Goal: Information Seeking & Learning: Learn about a topic

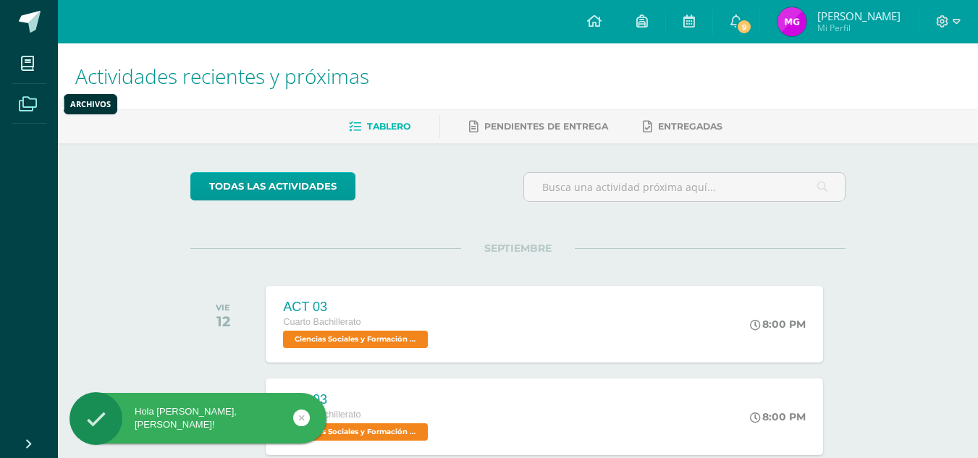
click at [25, 93] on span at bounding box center [28, 103] width 33 height 33
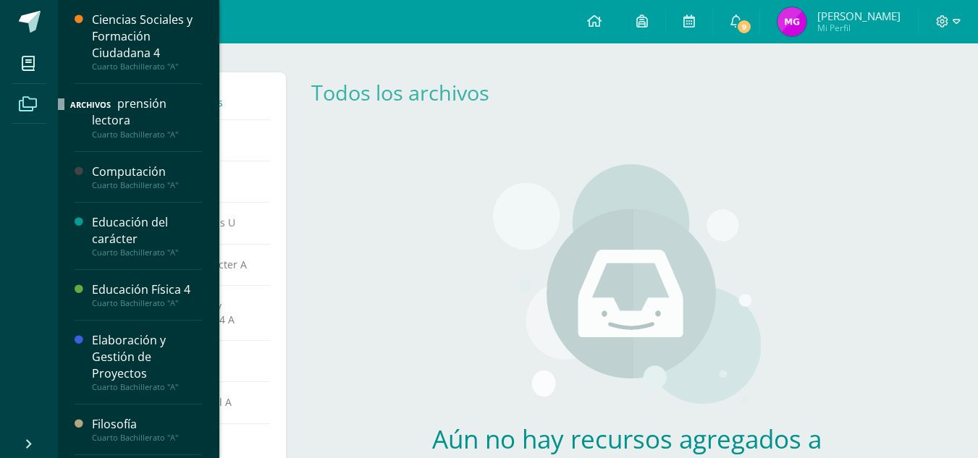
click at [26, 98] on icon at bounding box center [28, 104] width 18 height 14
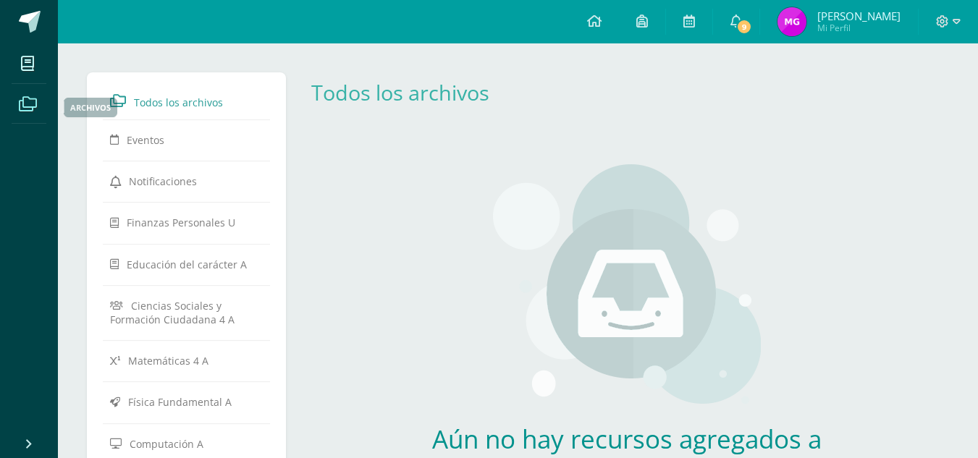
click at [25, 98] on icon at bounding box center [28, 104] width 18 height 14
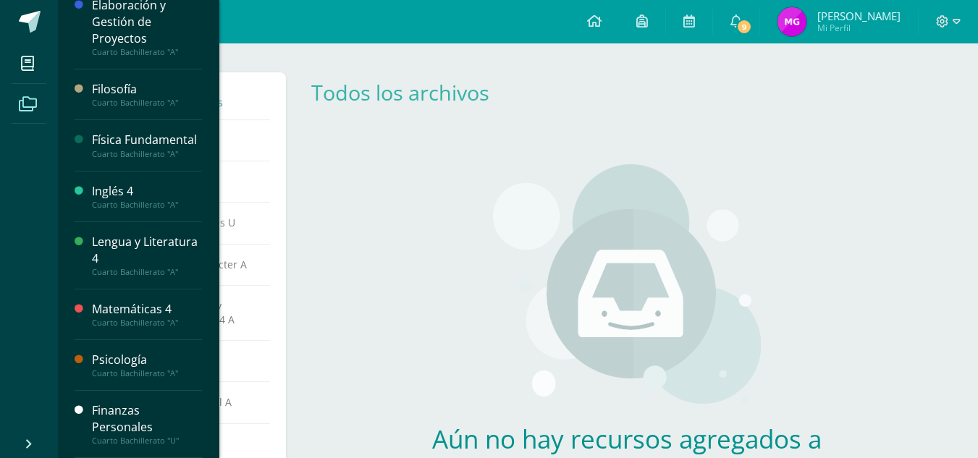
scroll to position [360, 0]
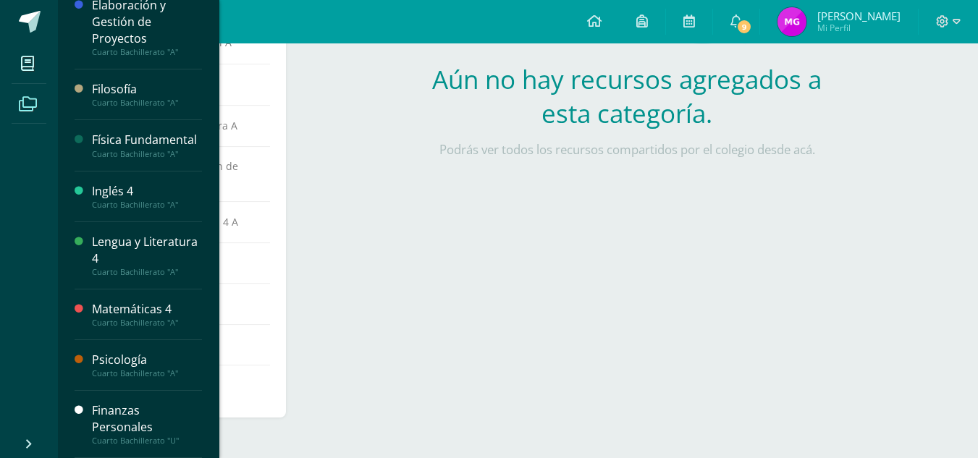
click at [110, 416] on div "Finanzas Personales" at bounding box center [147, 419] width 110 height 33
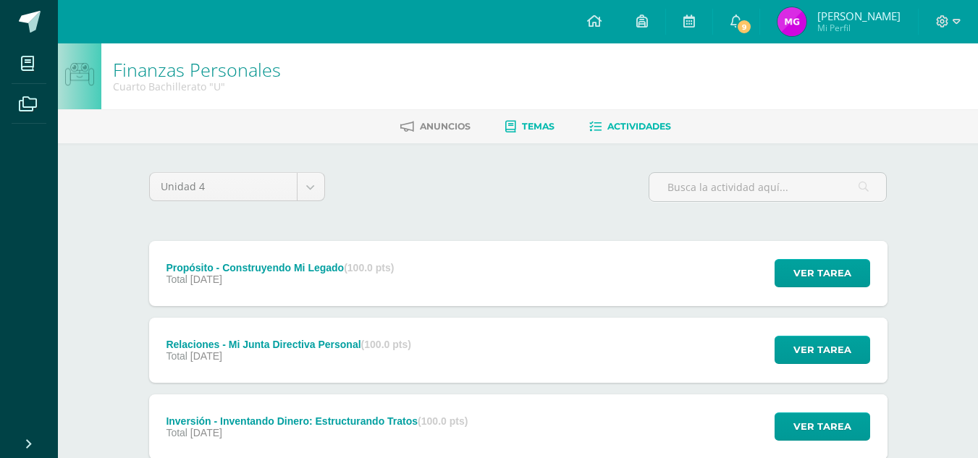
click at [534, 124] on span "Temas" at bounding box center [538, 126] width 33 height 11
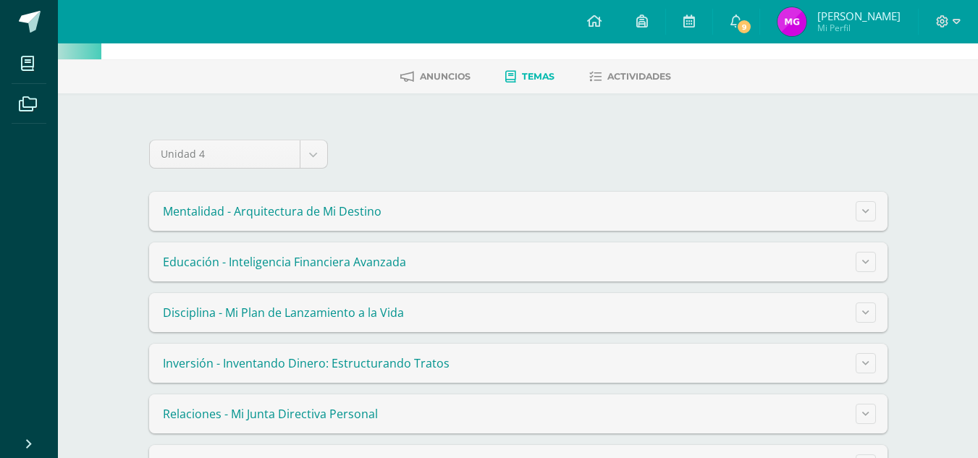
scroll to position [105, 0]
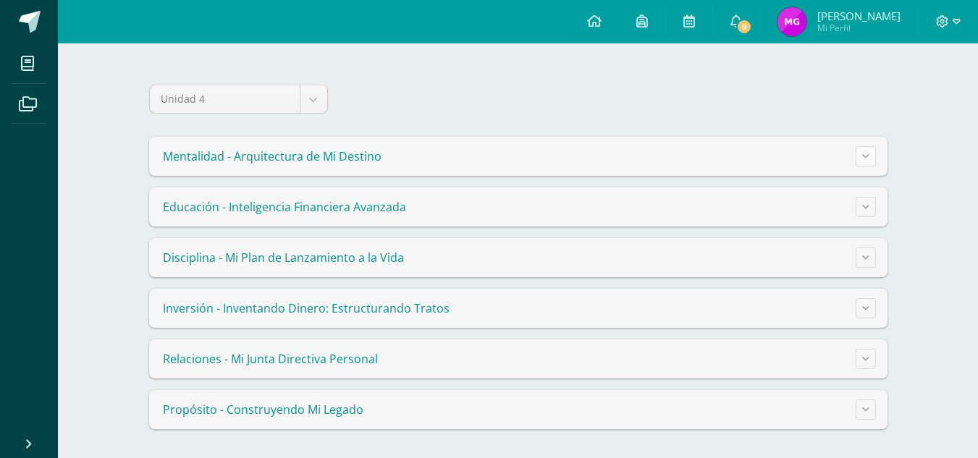
click at [862, 152] on icon at bounding box center [865, 156] width 7 height 8
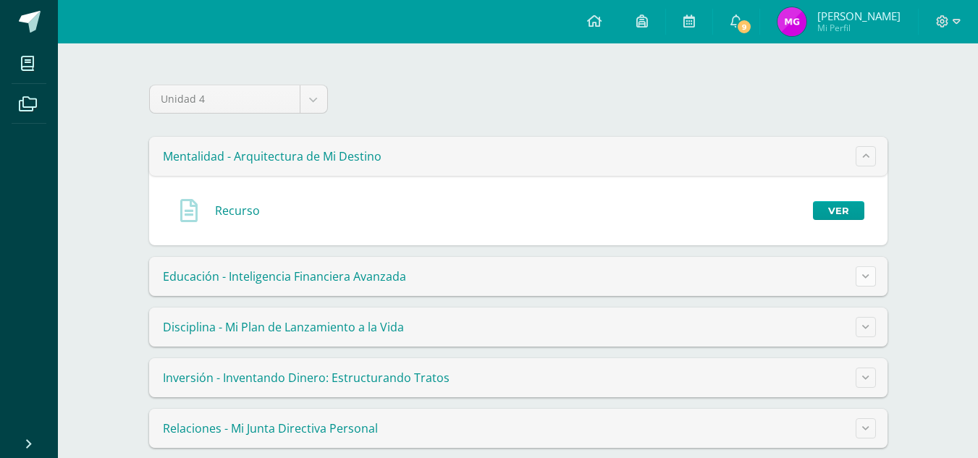
click at [868, 275] on icon at bounding box center [865, 276] width 7 height 8
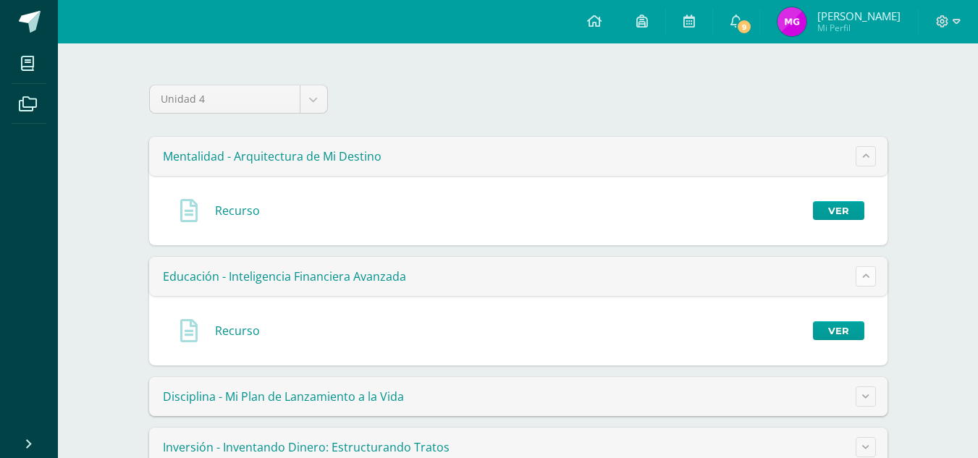
scroll to position [244, 0]
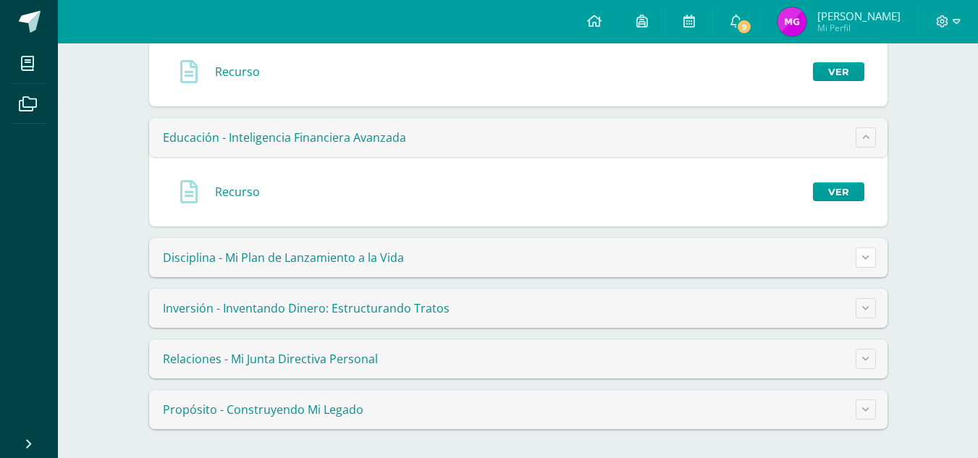
click at [868, 256] on icon at bounding box center [865, 257] width 7 height 8
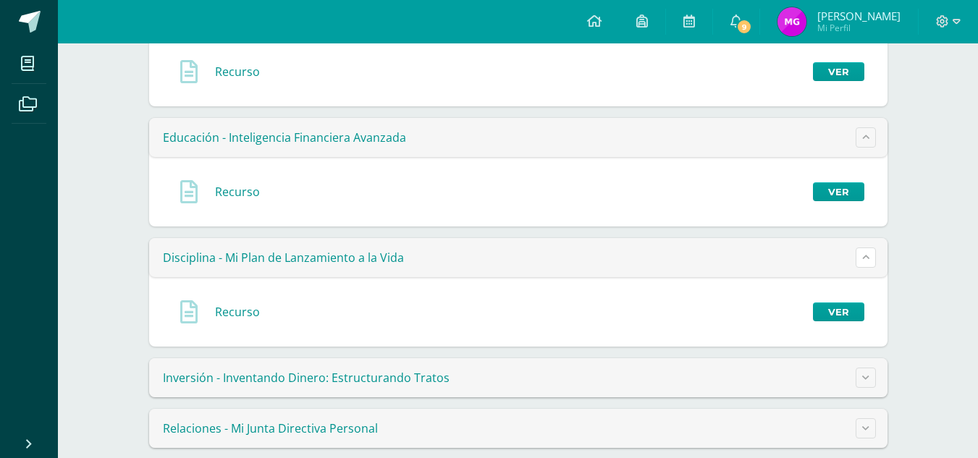
scroll to position [314, 0]
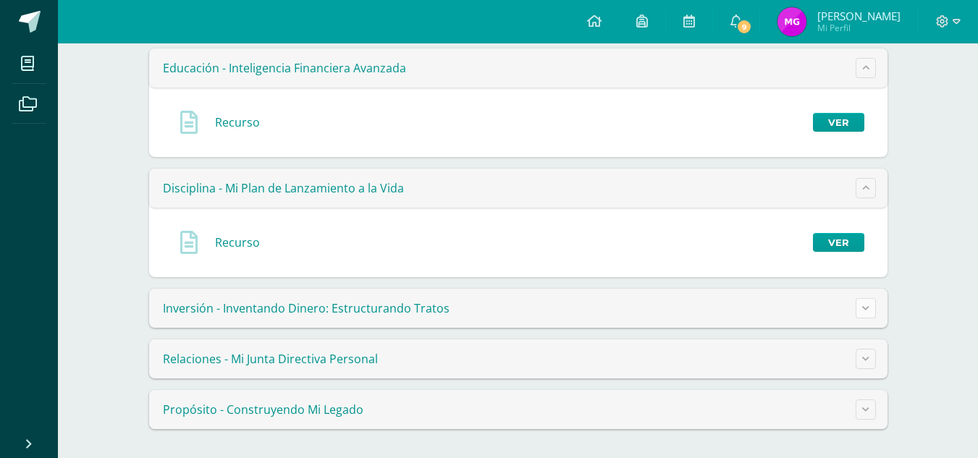
click at [864, 307] on icon at bounding box center [865, 308] width 7 height 8
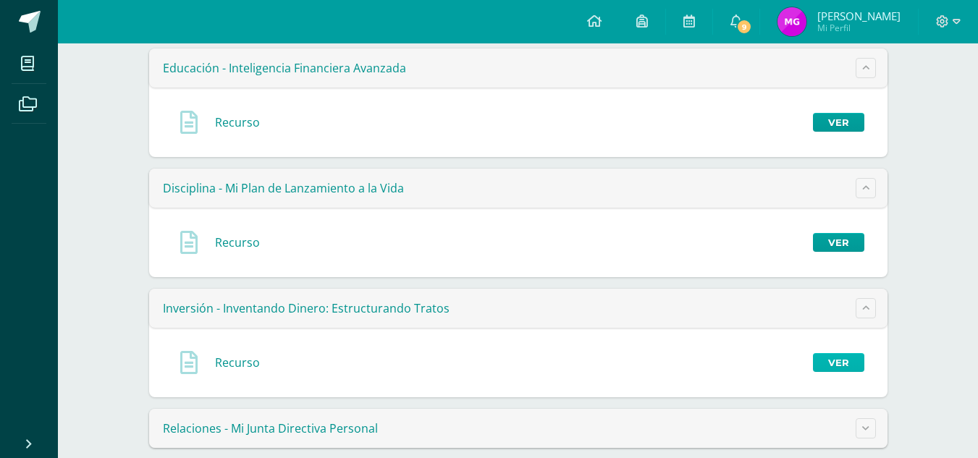
click at [842, 363] on link "Ver" at bounding box center [838, 362] width 51 height 19
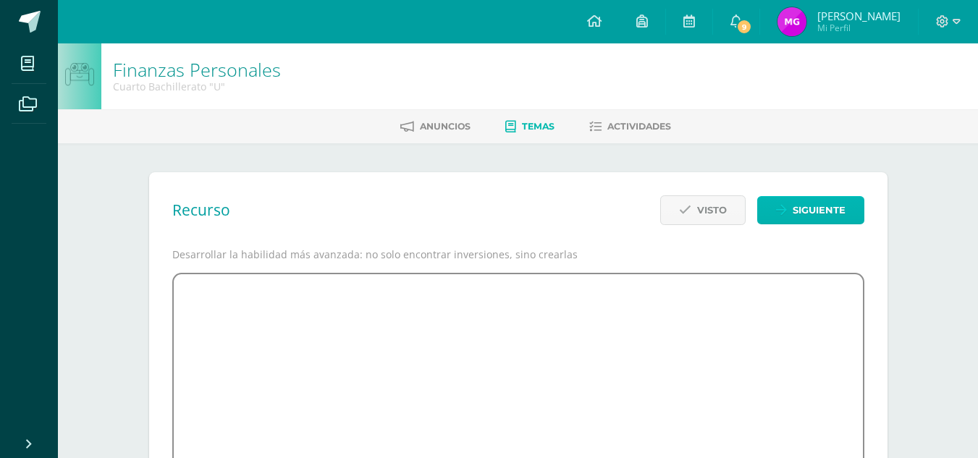
click at [803, 200] on span "Siguiente" at bounding box center [819, 210] width 53 height 27
click at [689, 204] on icon "submit" at bounding box center [685, 210] width 12 height 12
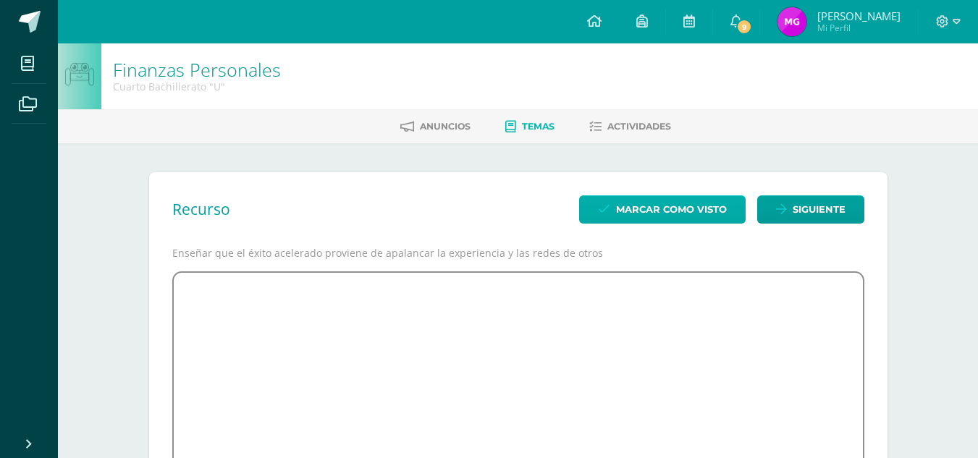
click at [638, 206] on span "Marcar como visto" at bounding box center [671, 209] width 111 height 27
click at [652, 200] on span "Marcar como visto" at bounding box center [671, 209] width 111 height 27
click at [629, 206] on span "Marcar como visto" at bounding box center [671, 209] width 111 height 27
click at [631, 204] on span "Marcar como visto" at bounding box center [671, 209] width 111 height 27
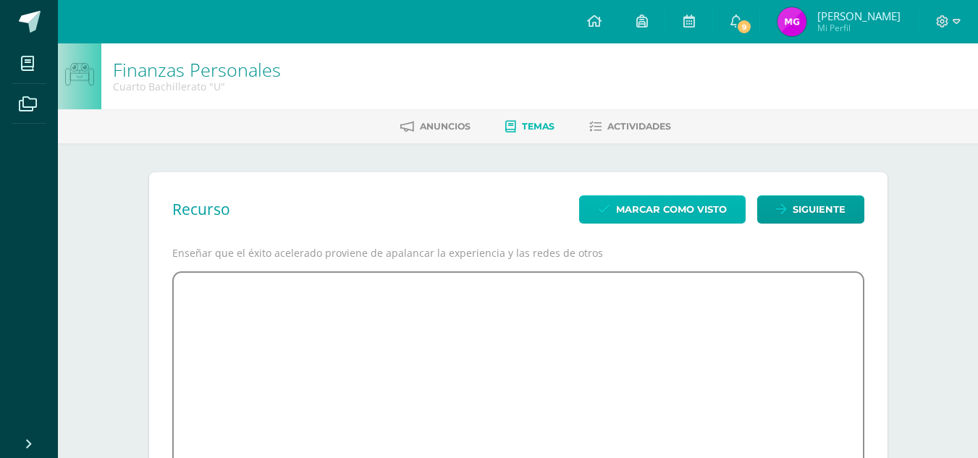
click at [629, 211] on span "Marcar como visto" at bounding box center [671, 209] width 111 height 27
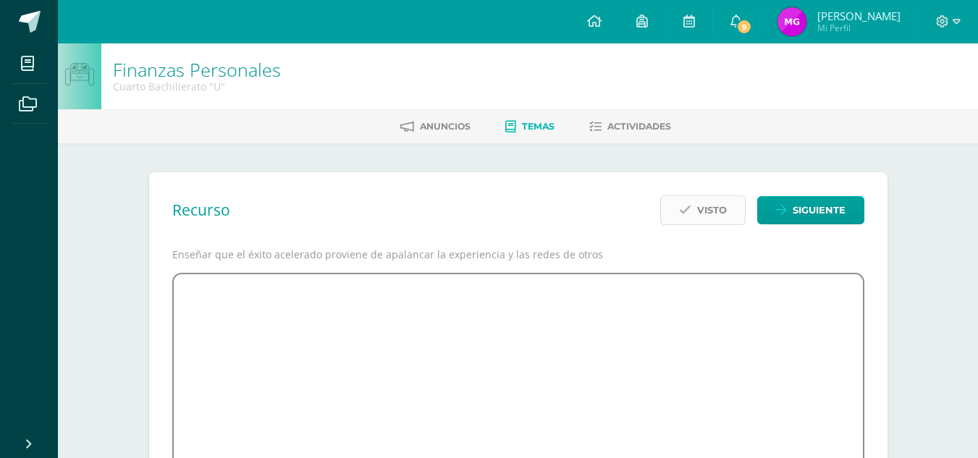
click at [694, 212] on button "Visto" at bounding box center [702, 211] width 85 height 30
click at [673, 206] on button "Visto" at bounding box center [702, 211] width 85 height 30
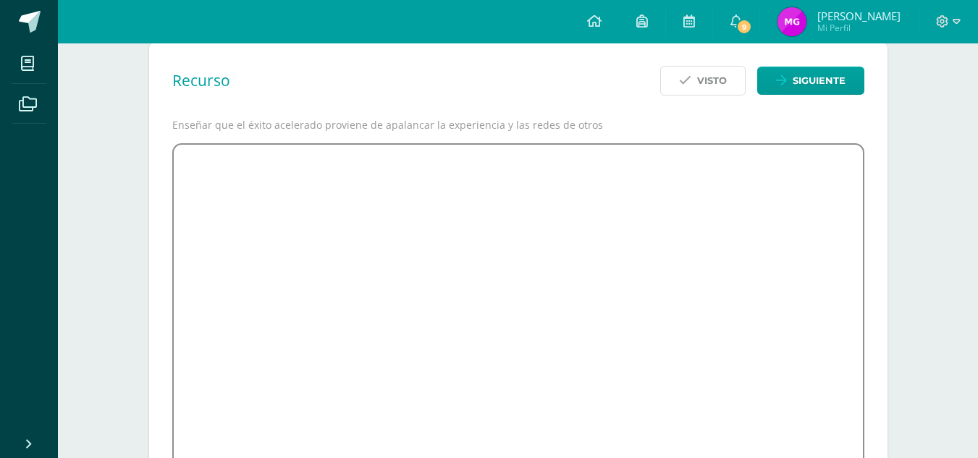
scroll to position [130, 0]
